Goal: Task Accomplishment & Management: Use online tool/utility

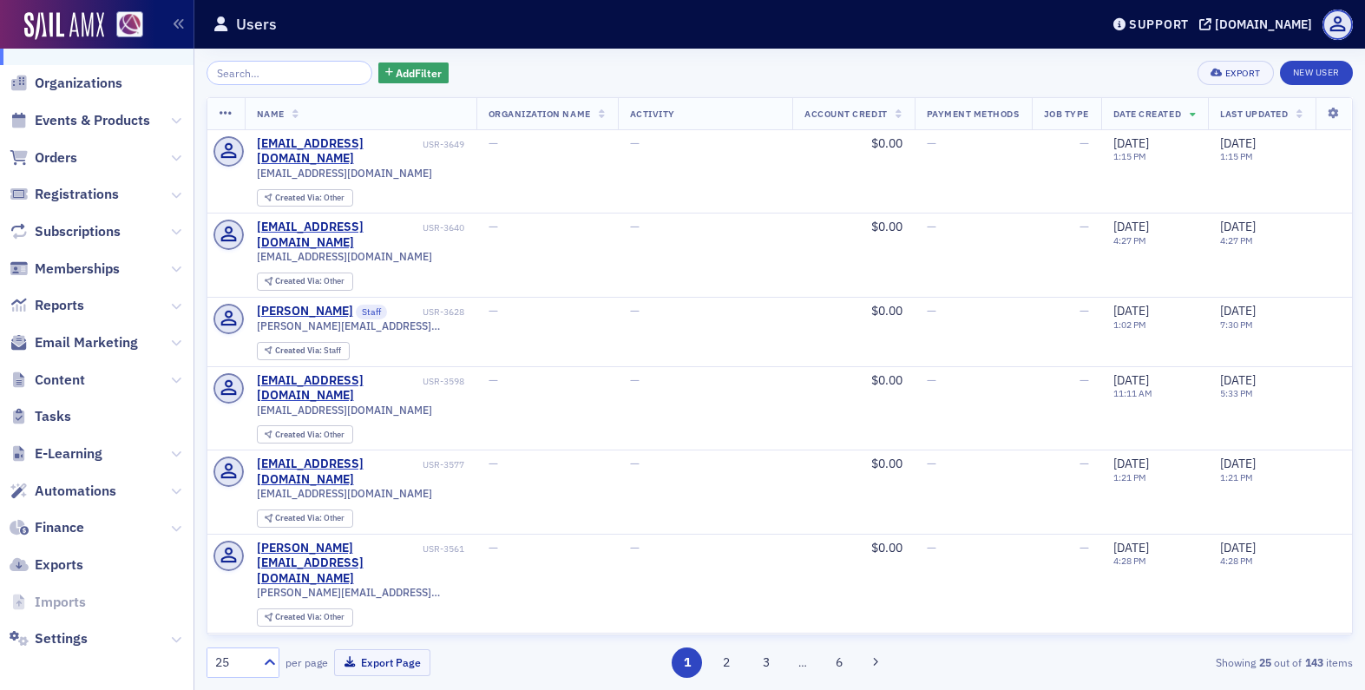
scroll to position [127, 0]
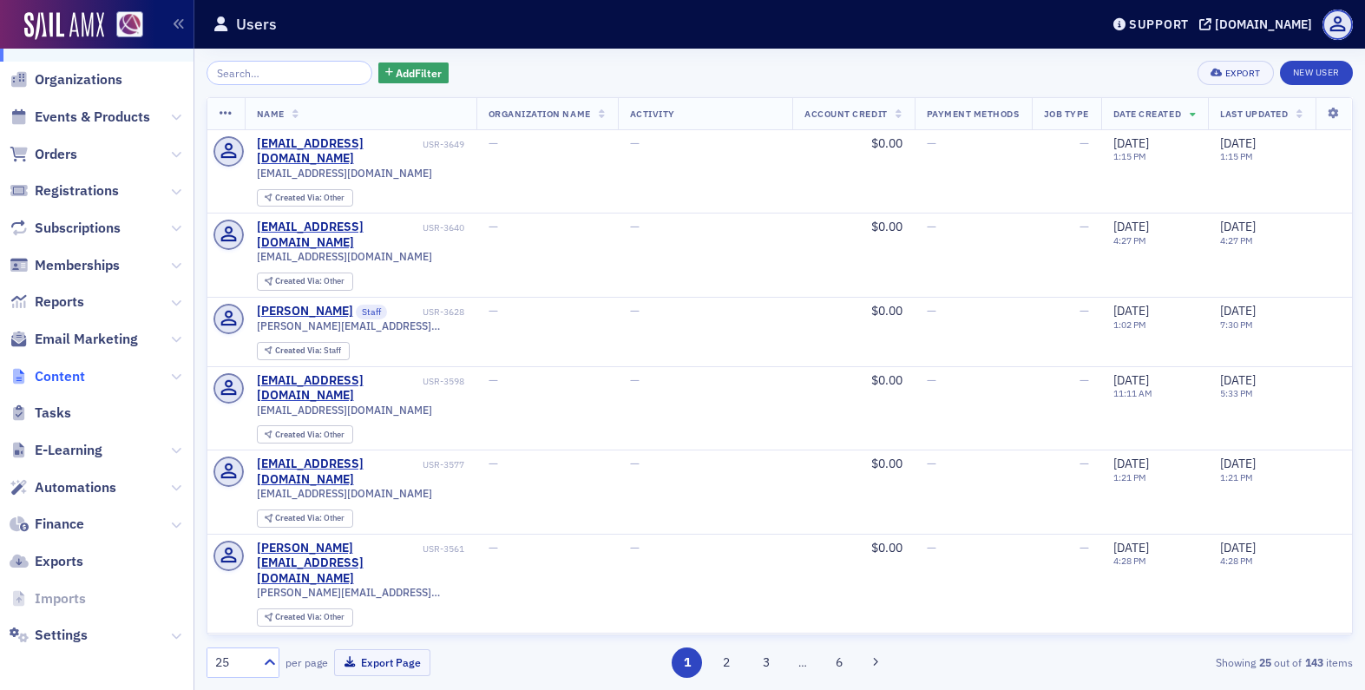
click at [59, 373] on span "Content" at bounding box center [60, 376] width 50 height 19
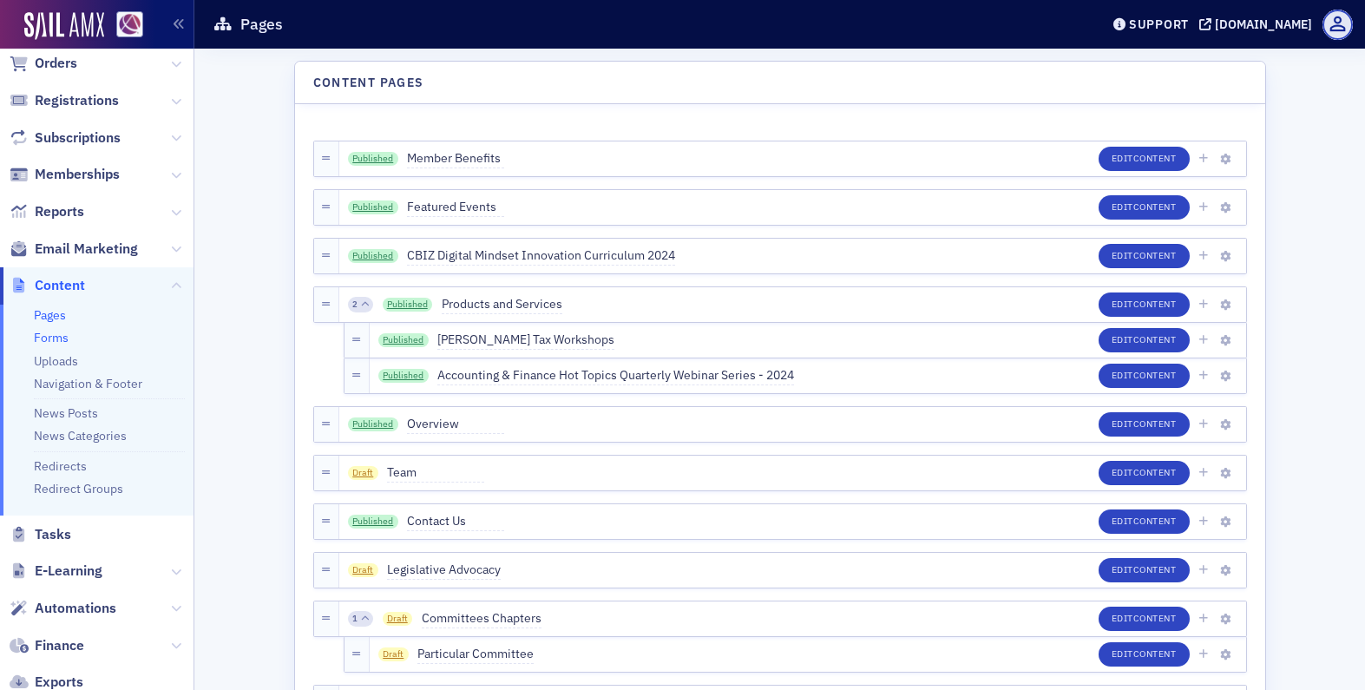
click at [61, 339] on link "Forms" at bounding box center [51, 338] width 35 height 16
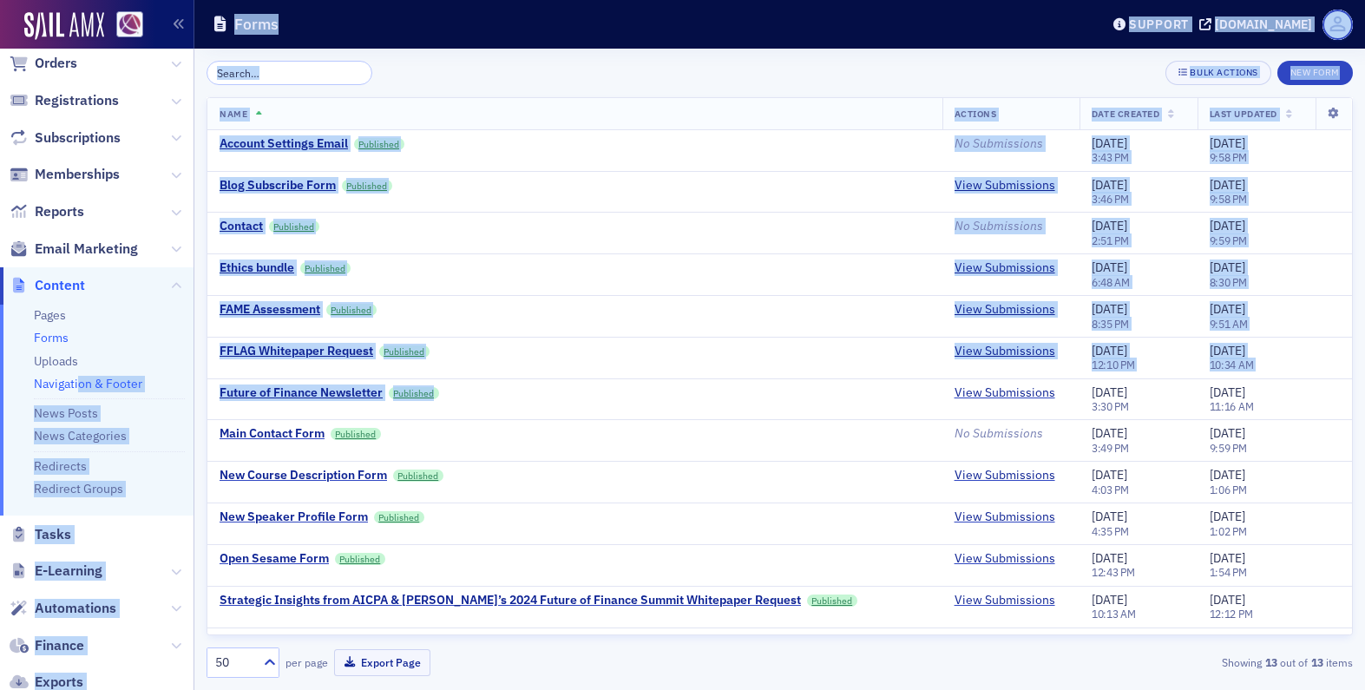
drag, startPoint x: 597, startPoint y: 415, endPoint x: 80, endPoint y: 377, distance: 518.5
click at [80, 377] on div "Users Organizations Events & Products Orders Registrations Subscriptions Member…" at bounding box center [682, 345] width 1365 height 690
click at [435, 82] on div "Bulk Actions New Form" at bounding box center [780, 73] width 1146 height 24
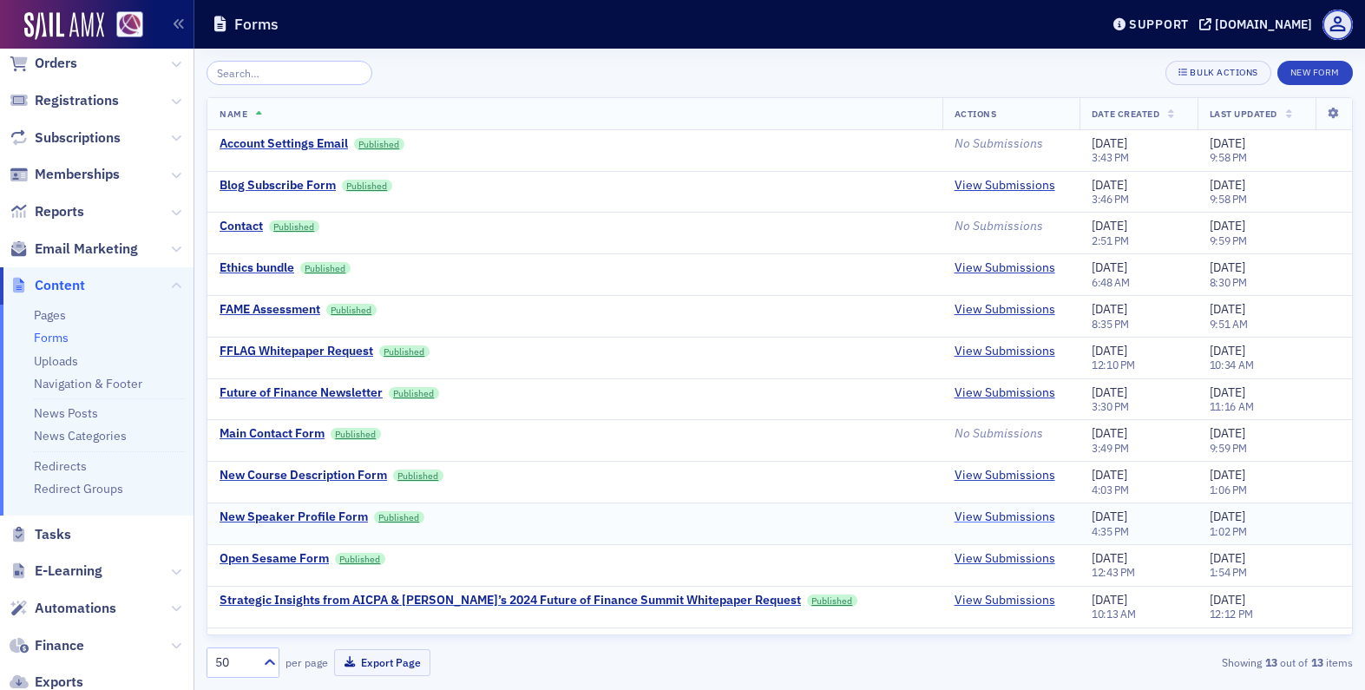
click at [954, 517] on link "View Submissions" at bounding box center [1004, 517] width 101 height 16
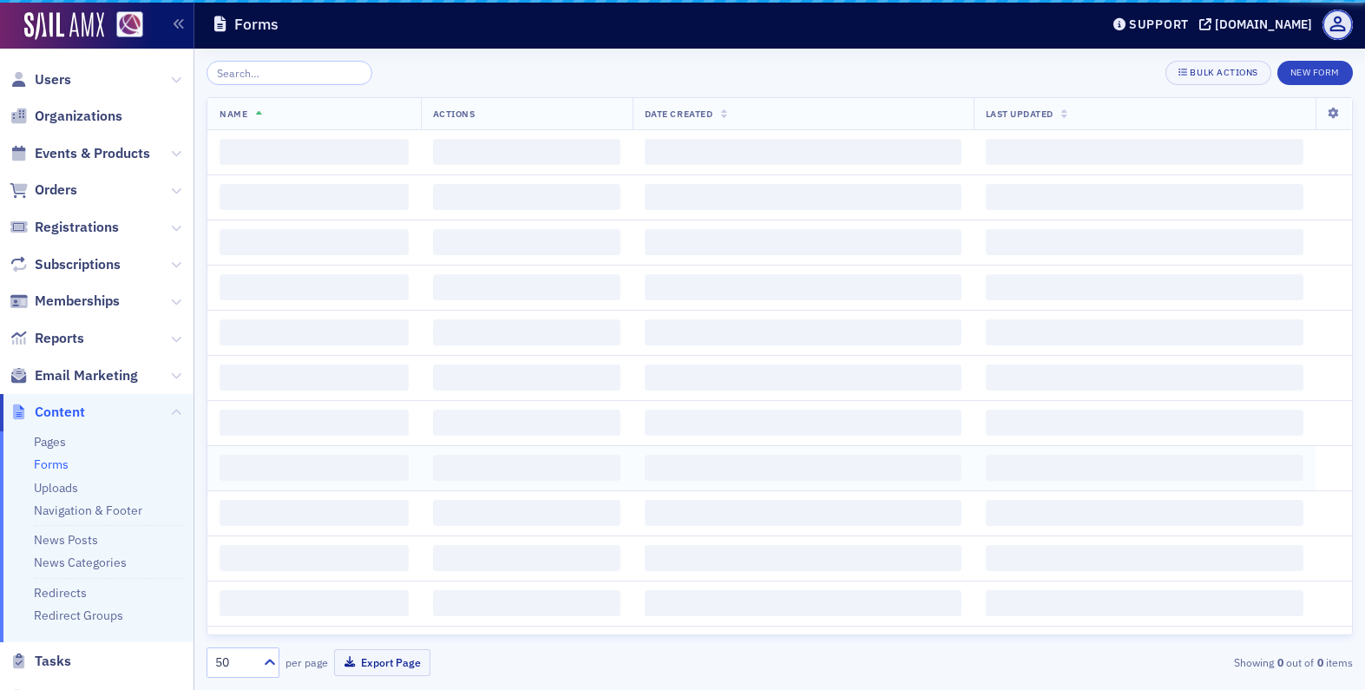
scroll to position [127, 0]
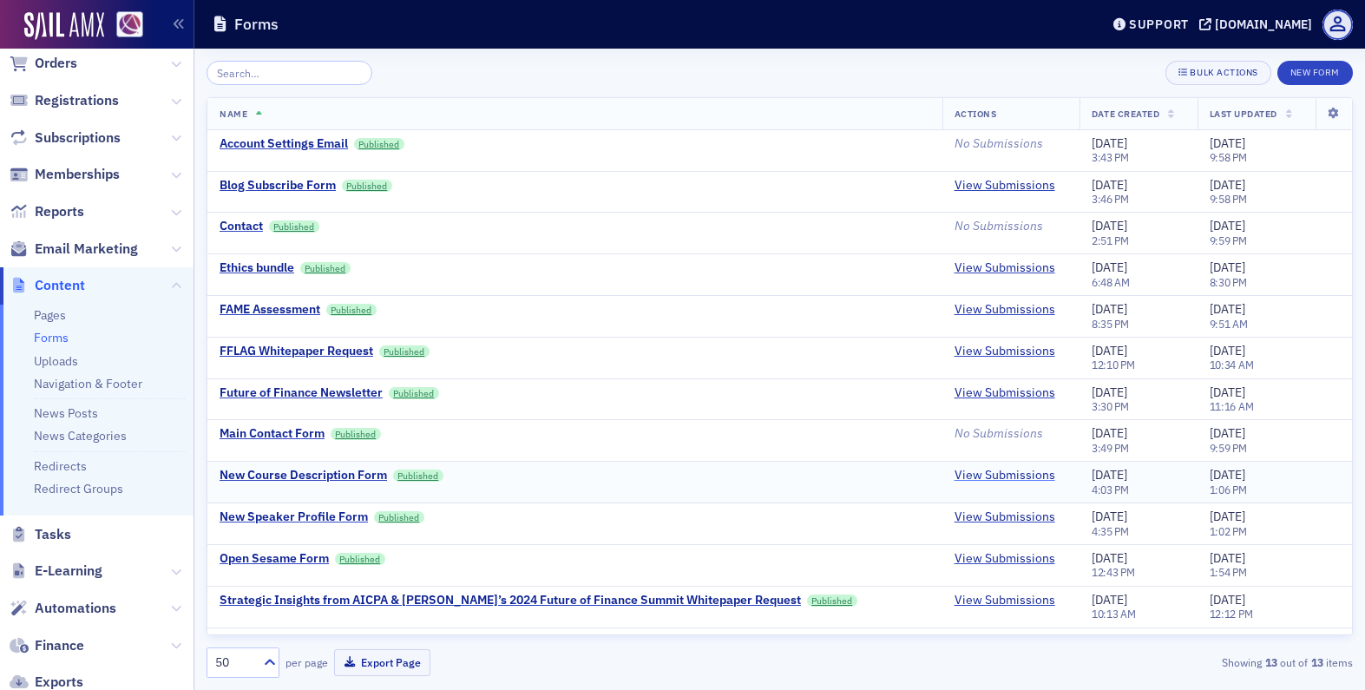
click at [979, 472] on link "View Submissions" at bounding box center [1004, 476] width 101 height 16
